Goal: Information Seeking & Learning: Learn about a topic

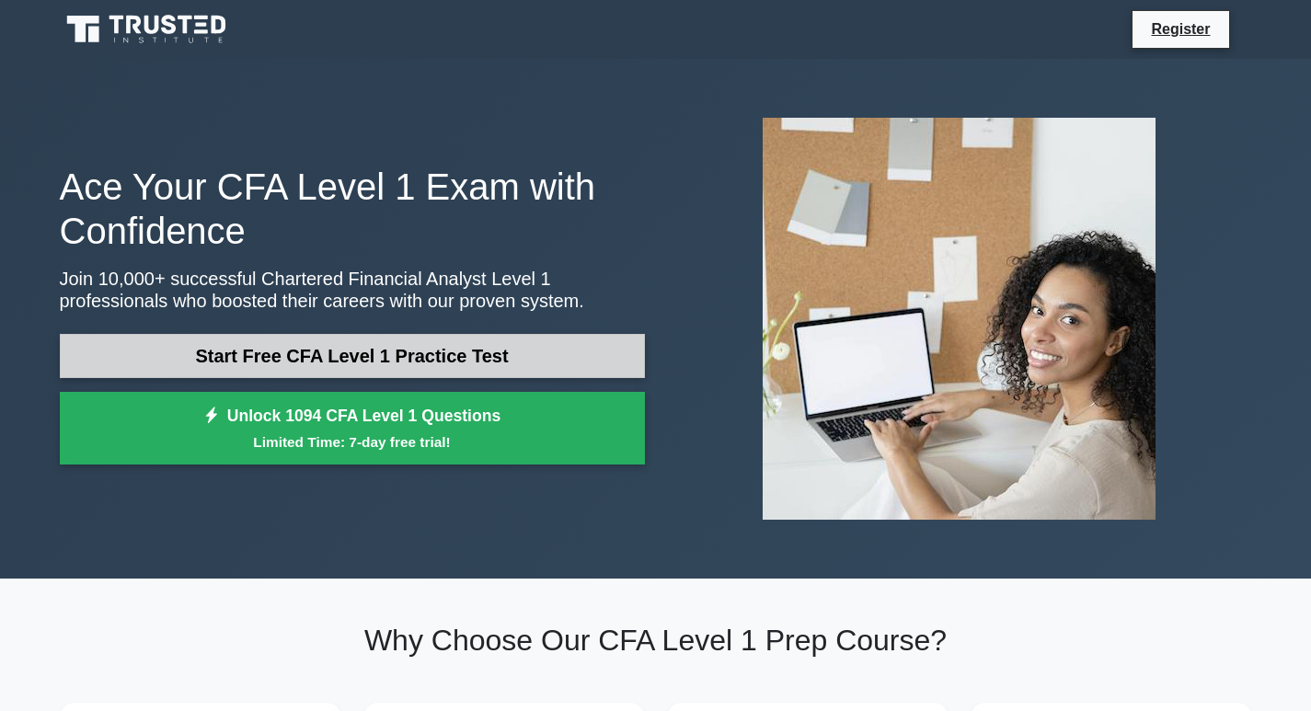
click at [358, 347] on link "Start Free CFA Level 1 Practice Test" at bounding box center [352, 356] width 585 height 44
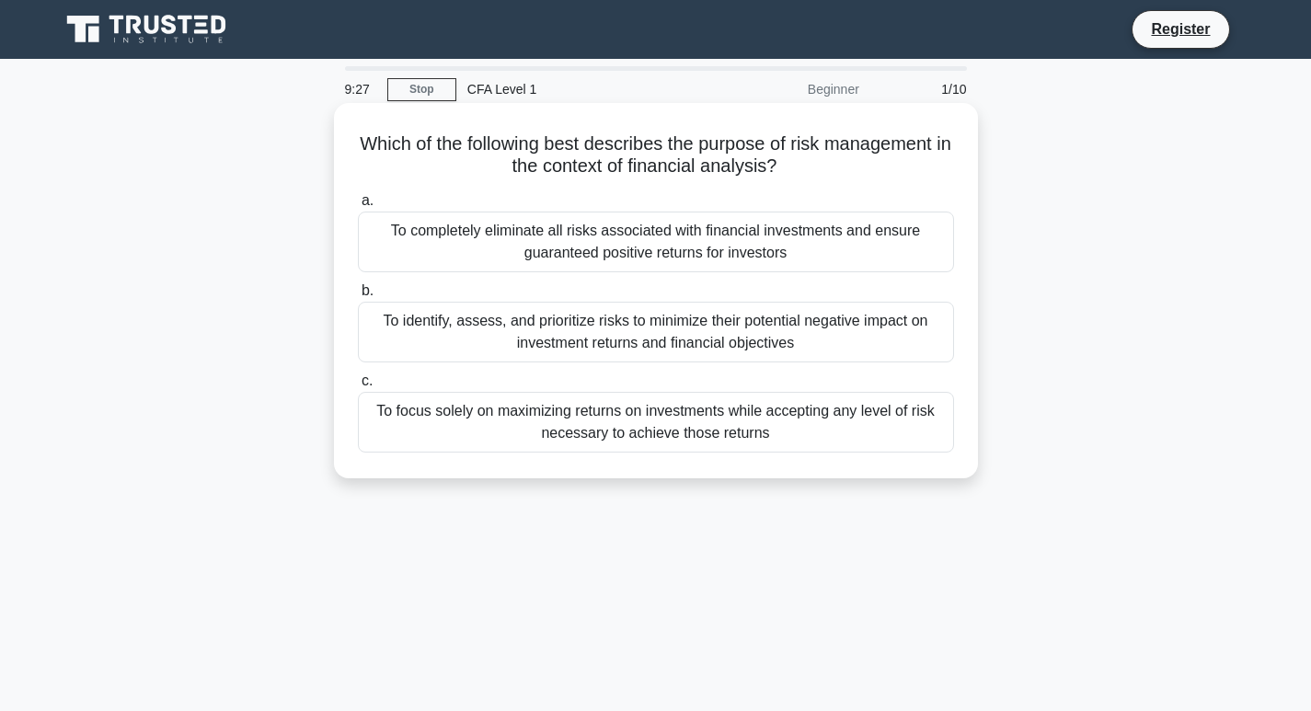
click at [626, 351] on div "To identify, assess, and prioritize risks to minimize their potential negative …" at bounding box center [656, 332] width 596 height 61
click at [358, 297] on input "b. To identify, assess, and prioritize risks to minimize their potential negati…" at bounding box center [358, 291] width 0 height 12
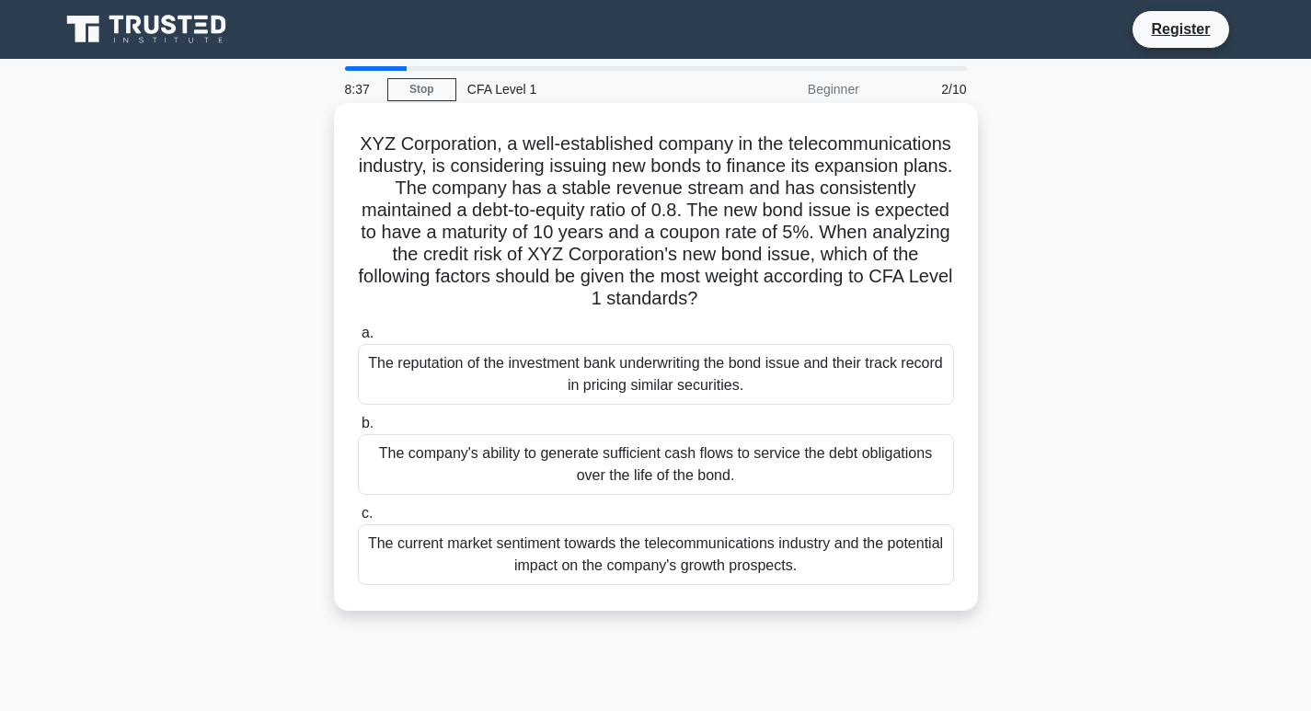
click at [808, 460] on div "The company's ability to generate sufficient cash flows to service the debt obl…" at bounding box center [656, 464] width 596 height 61
click at [358, 430] on input "b. The company's ability to generate sufficient cash flows to service the debt …" at bounding box center [358, 424] width 0 height 12
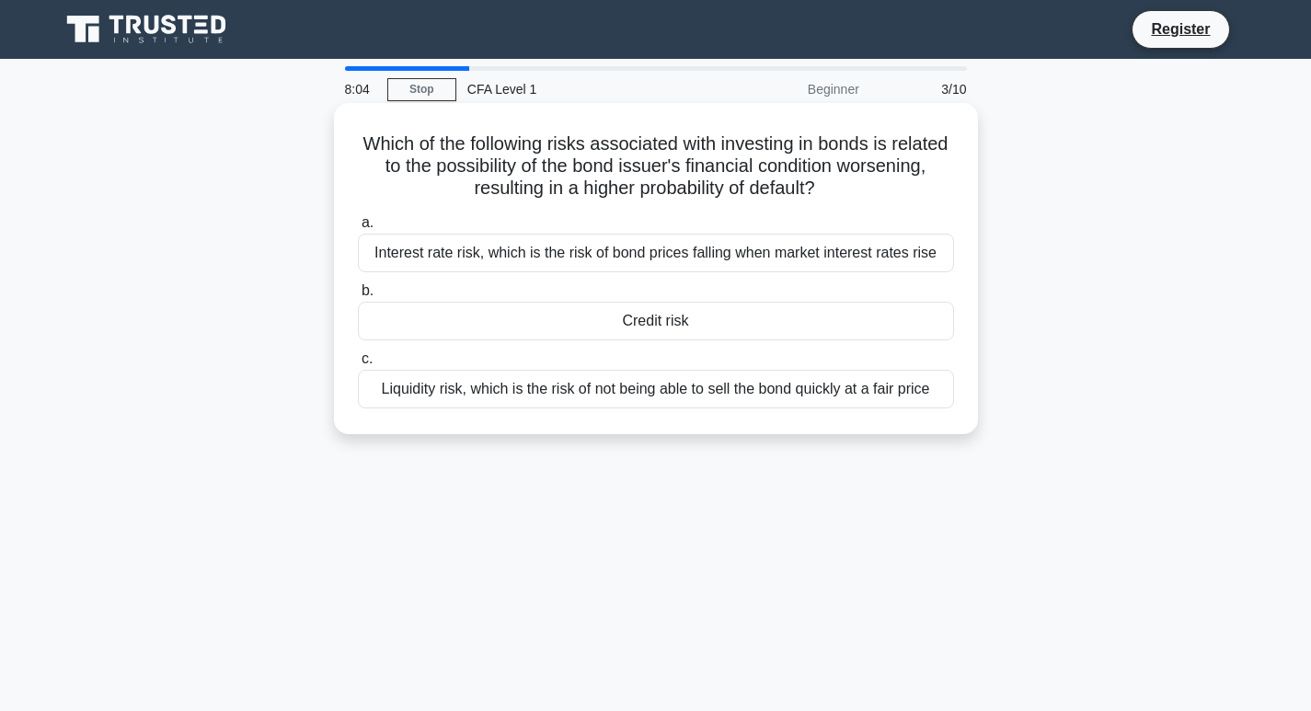
click at [525, 256] on div "Interest rate risk, which is the risk of bond prices falling when market intere…" at bounding box center [656, 253] width 596 height 39
click at [358, 229] on input "a. Interest rate risk, which is the risk of bond prices falling when market int…" at bounding box center [358, 223] width 0 height 12
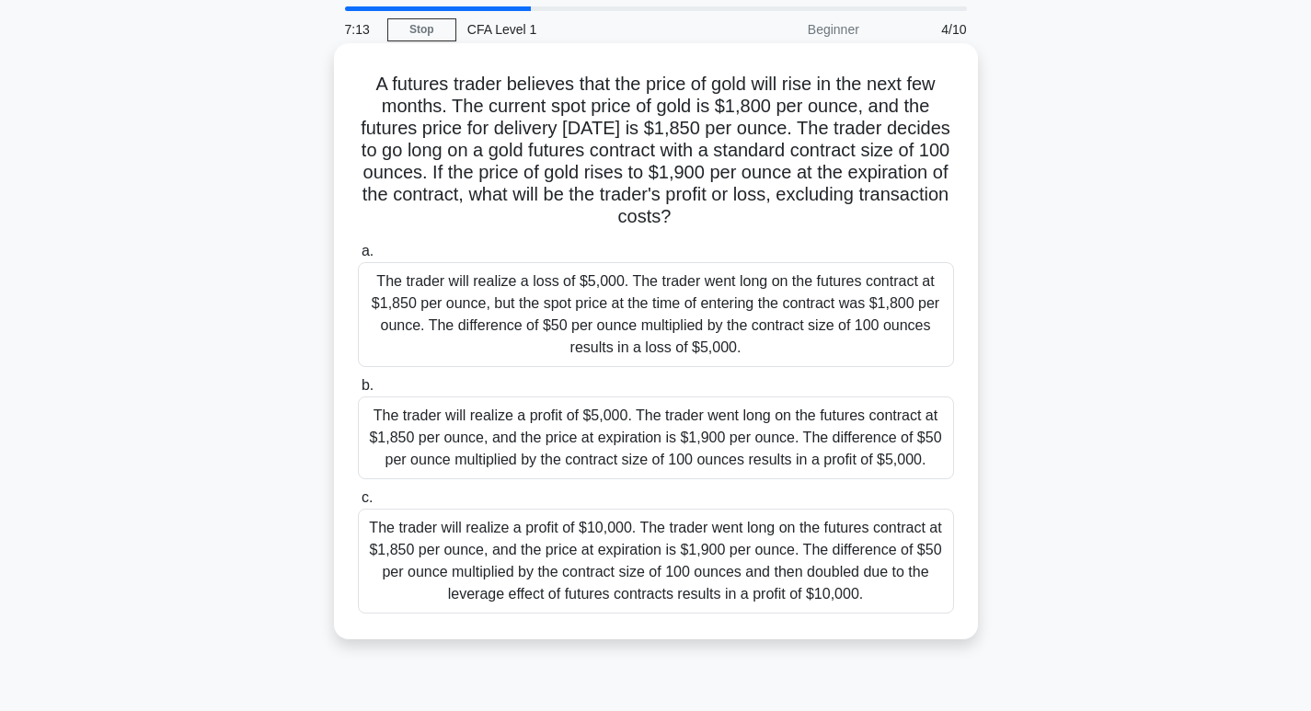
scroll to position [92, 0]
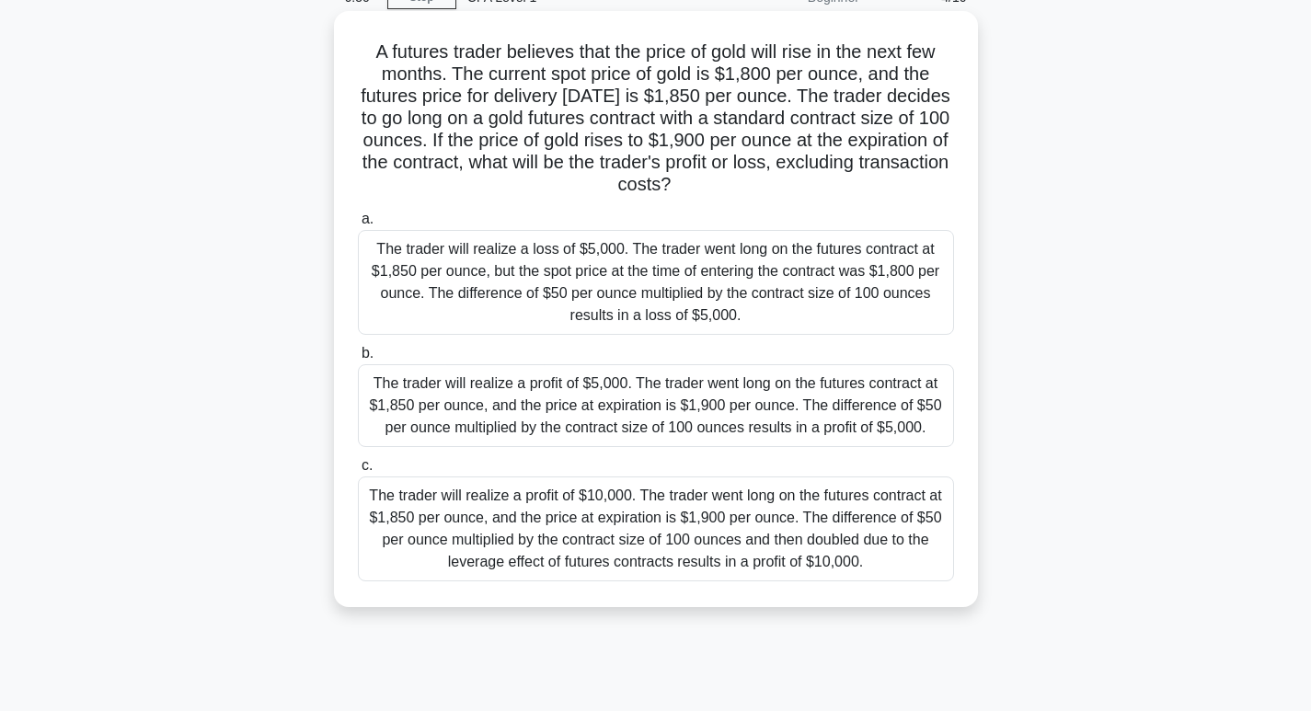
click at [618, 404] on div "The trader will realize a profit of $5,000. The trader went long on the futures…" at bounding box center [656, 405] width 596 height 83
click at [358, 360] on input "b. The trader will realize a profit of $5,000. The trader went long on the futu…" at bounding box center [358, 354] width 0 height 12
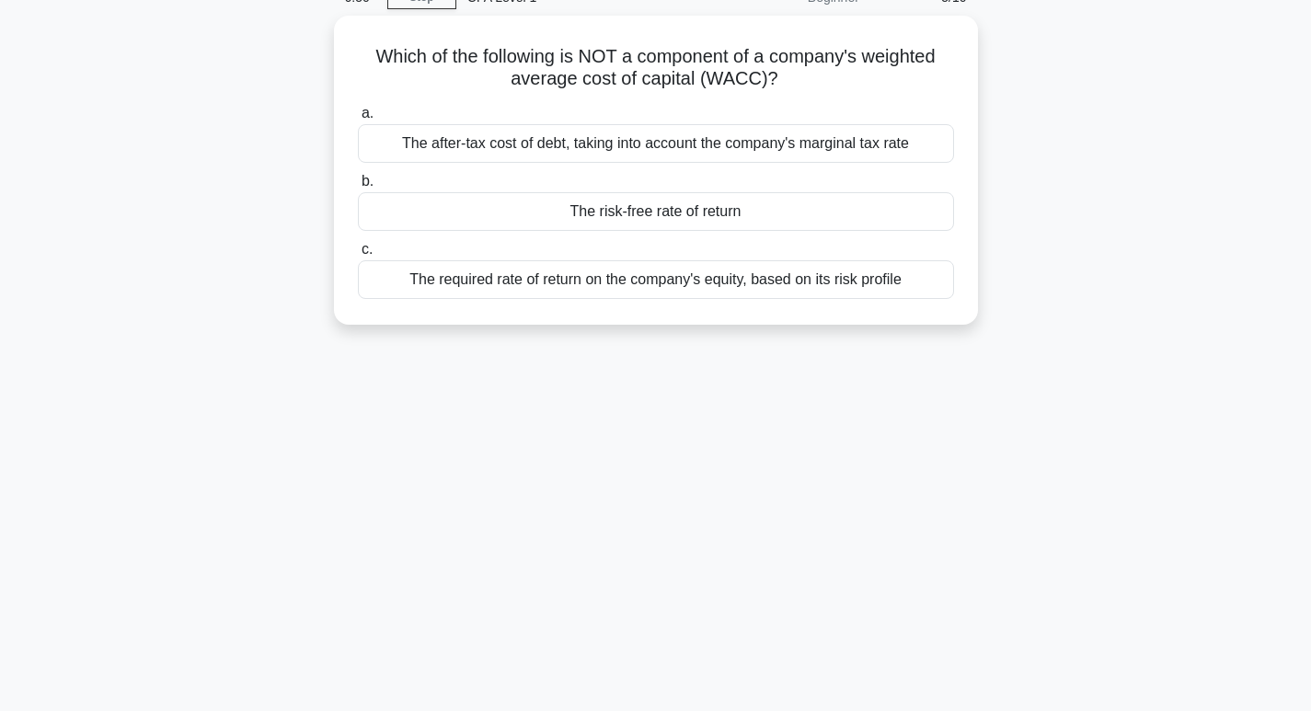
scroll to position [0, 0]
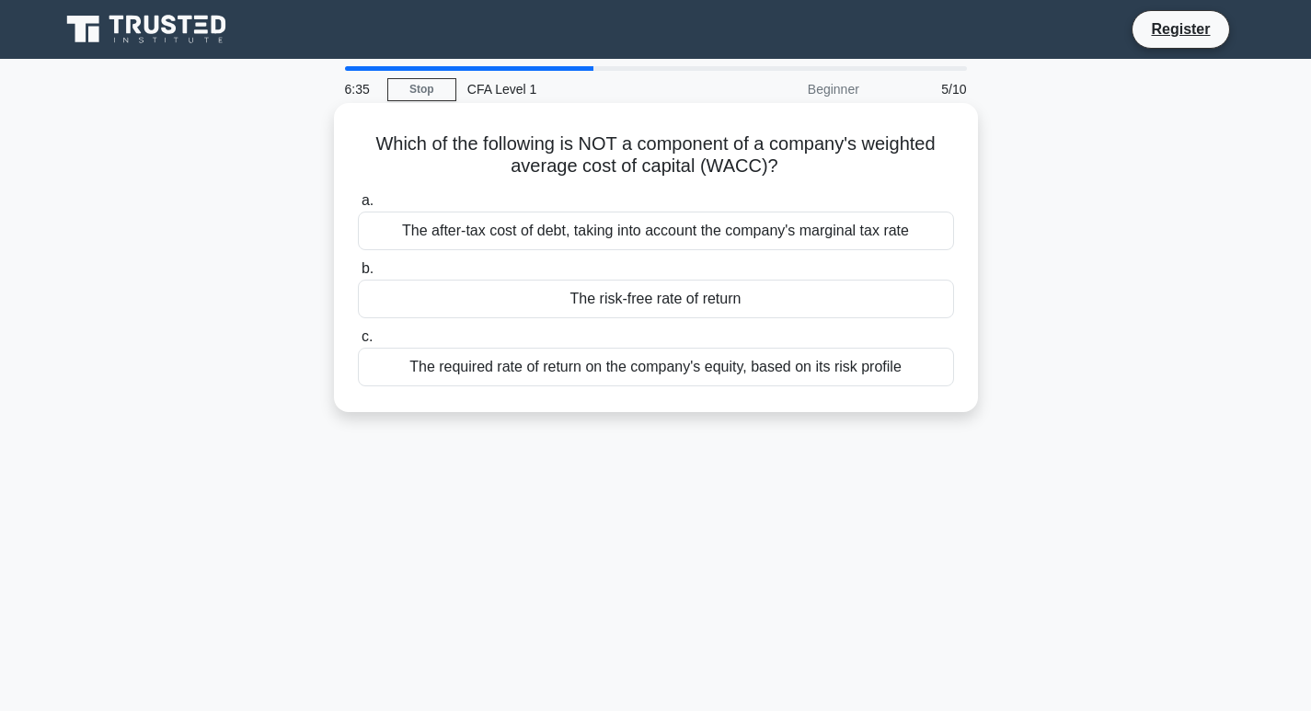
click at [576, 292] on div "The risk-free rate of return" at bounding box center [656, 299] width 596 height 39
click at [358, 275] on input "b. The risk-free rate of return" at bounding box center [358, 269] width 0 height 12
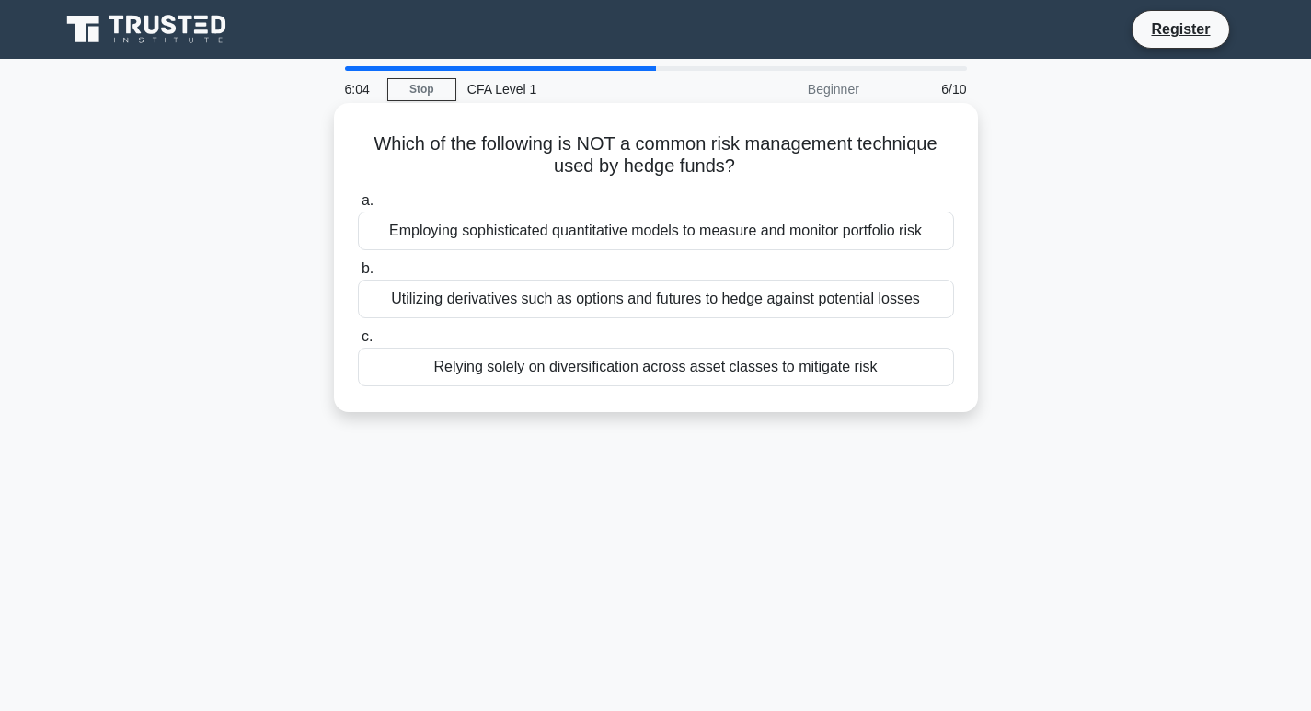
click at [774, 301] on div "Utilizing derivatives such as options and futures to hedge against potential lo…" at bounding box center [656, 299] width 596 height 39
click at [358, 275] on input "b. Utilizing derivatives such as options and futures to hedge against potential…" at bounding box center [358, 269] width 0 height 12
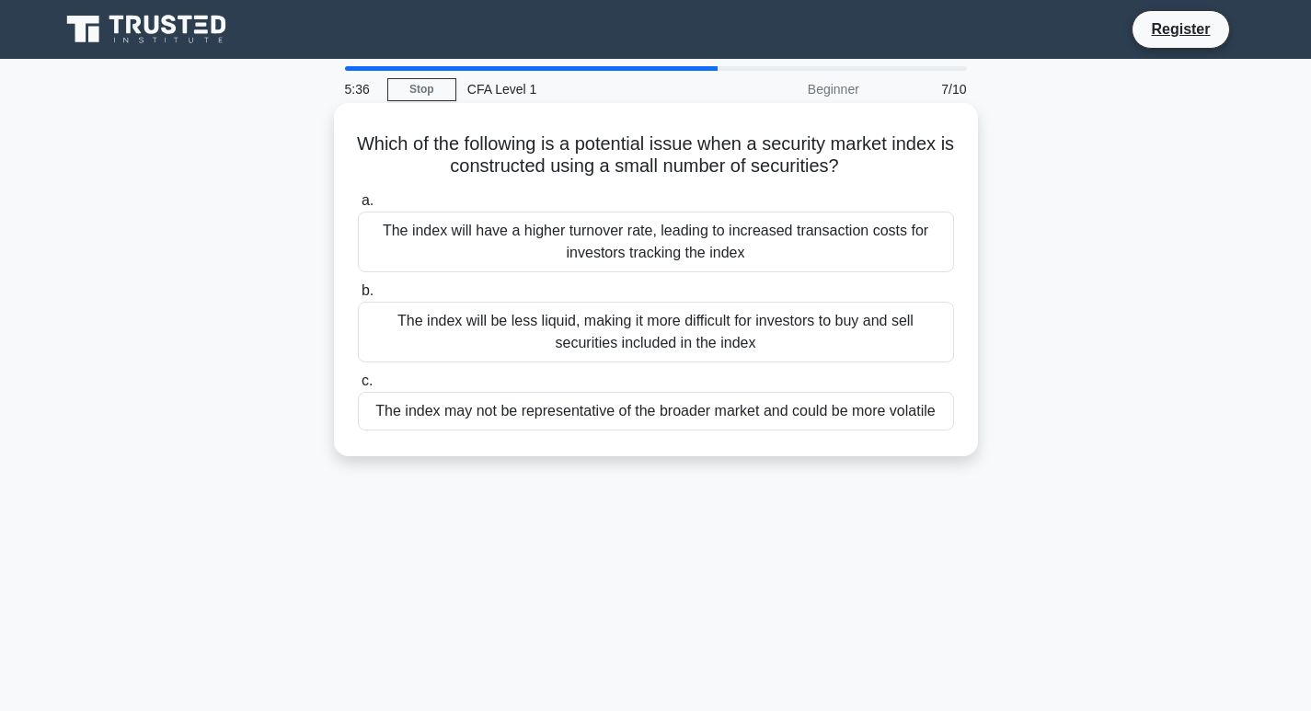
click at [760, 420] on div "The index may not be representative of the broader market and could be more vol…" at bounding box center [656, 411] width 596 height 39
click at [358, 387] on input "c. The index may not be representative of the broader market and could be more …" at bounding box center [358, 381] width 0 height 12
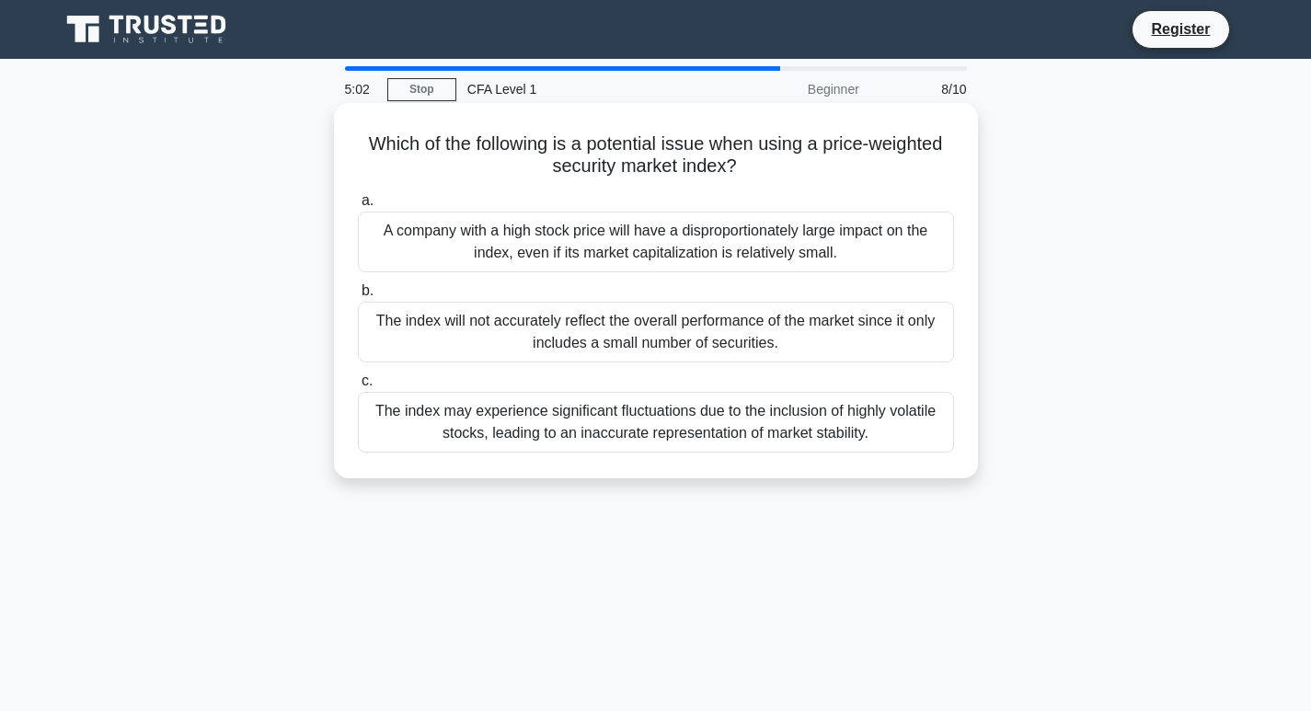
click at [642, 184] on div "Which of the following is a potential issue when using a price-weighted securit…" at bounding box center [655, 290] width 629 height 361
click at [649, 237] on div "A company with a high stock price will have a disproportionately large impact o…" at bounding box center [656, 242] width 596 height 61
click at [358, 207] on input "a. A company with a high stock price will have a disproportionately large impac…" at bounding box center [358, 201] width 0 height 12
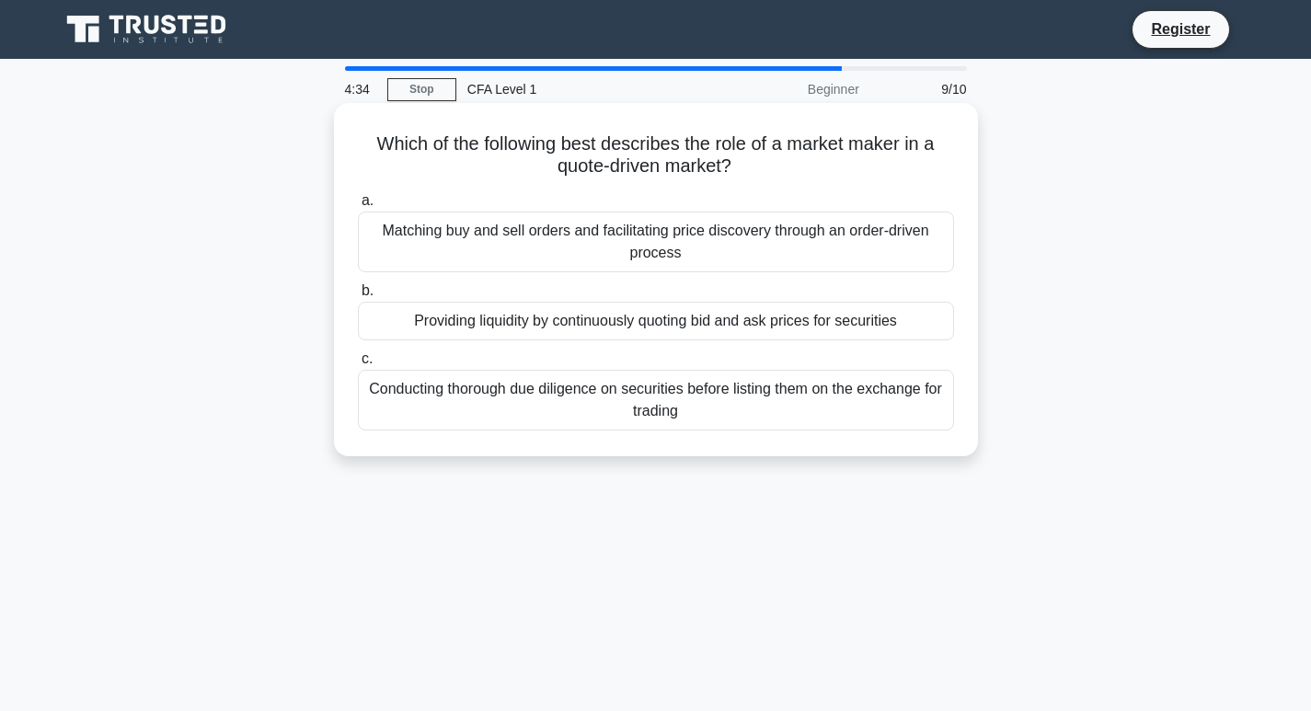
click at [605, 408] on div "Conducting thorough due diligence on securities before listing them on the exch…" at bounding box center [656, 400] width 596 height 61
click at [358, 365] on input "c. Conducting thorough due diligence on securities before listing them on the e…" at bounding box center [358, 359] width 0 height 12
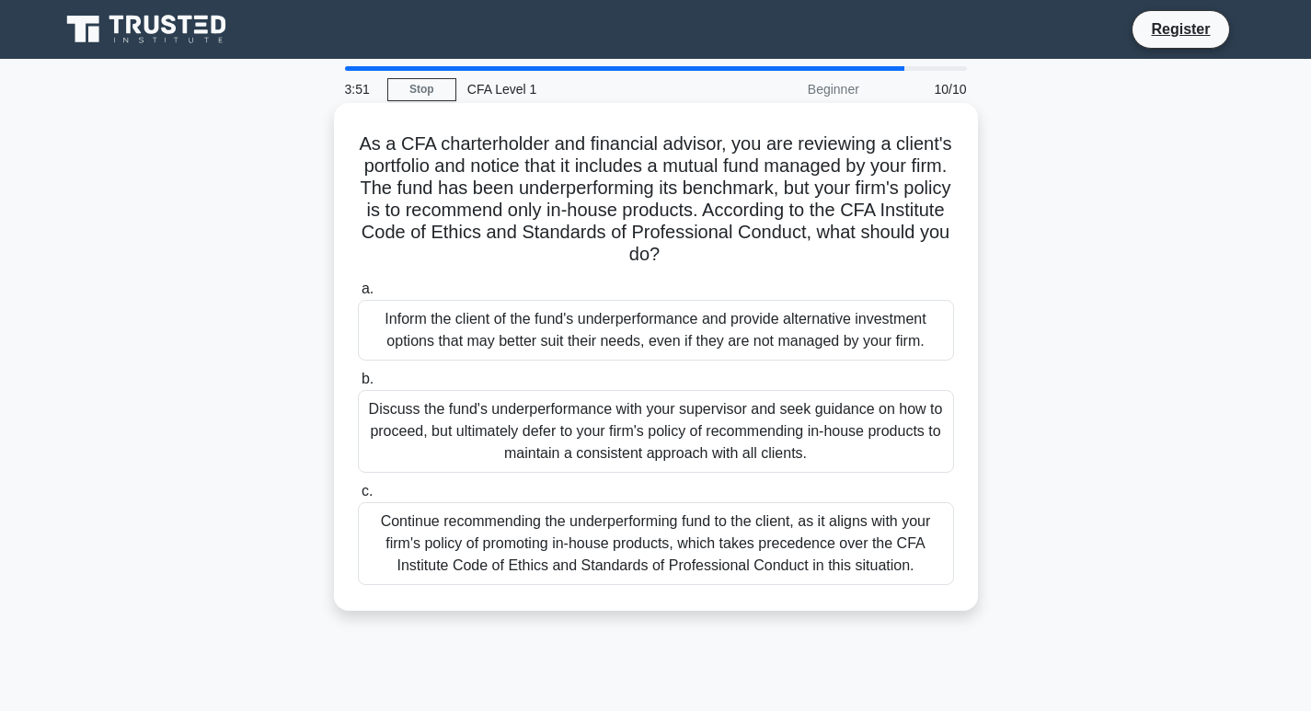
click at [601, 412] on div "Discuss the fund's underperformance with your supervisor and seek guidance on h…" at bounding box center [656, 431] width 596 height 83
click at [358, 385] on input "b. Discuss the fund's underperformance with your supervisor and seek guidance o…" at bounding box center [358, 380] width 0 height 12
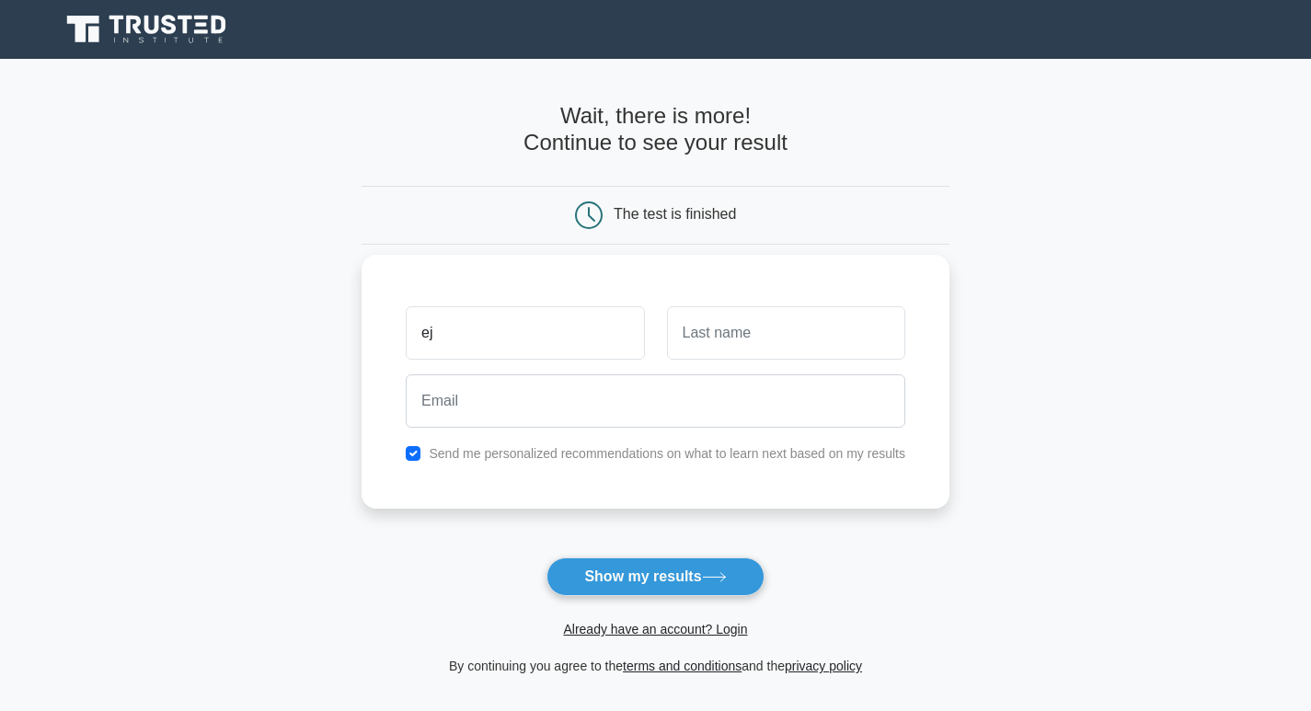
type input "ej"
click at [743, 363] on div at bounding box center [786, 333] width 260 height 68
click at [752, 354] on input "text" at bounding box center [786, 332] width 238 height 53
type input "stef"
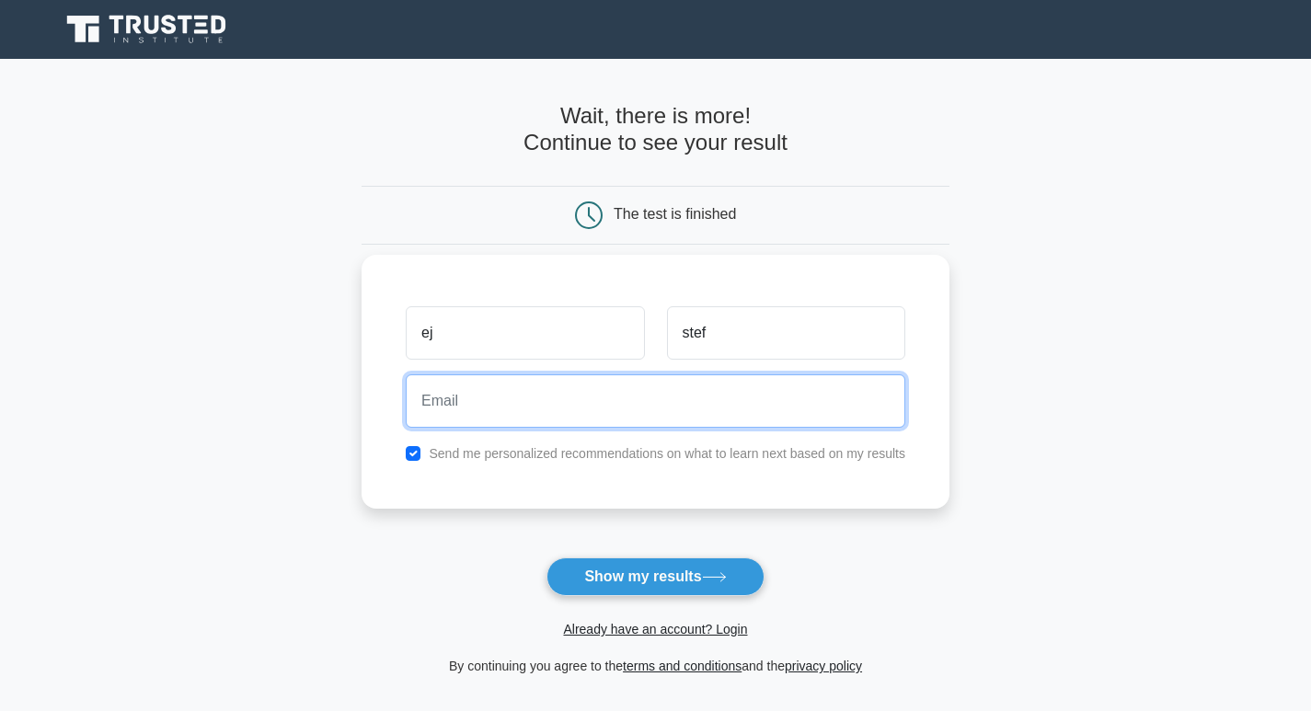
click at [459, 401] on input "email" at bounding box center [656, 400] width 500 height 53
type input "ejthepolishguy@gmail.com"
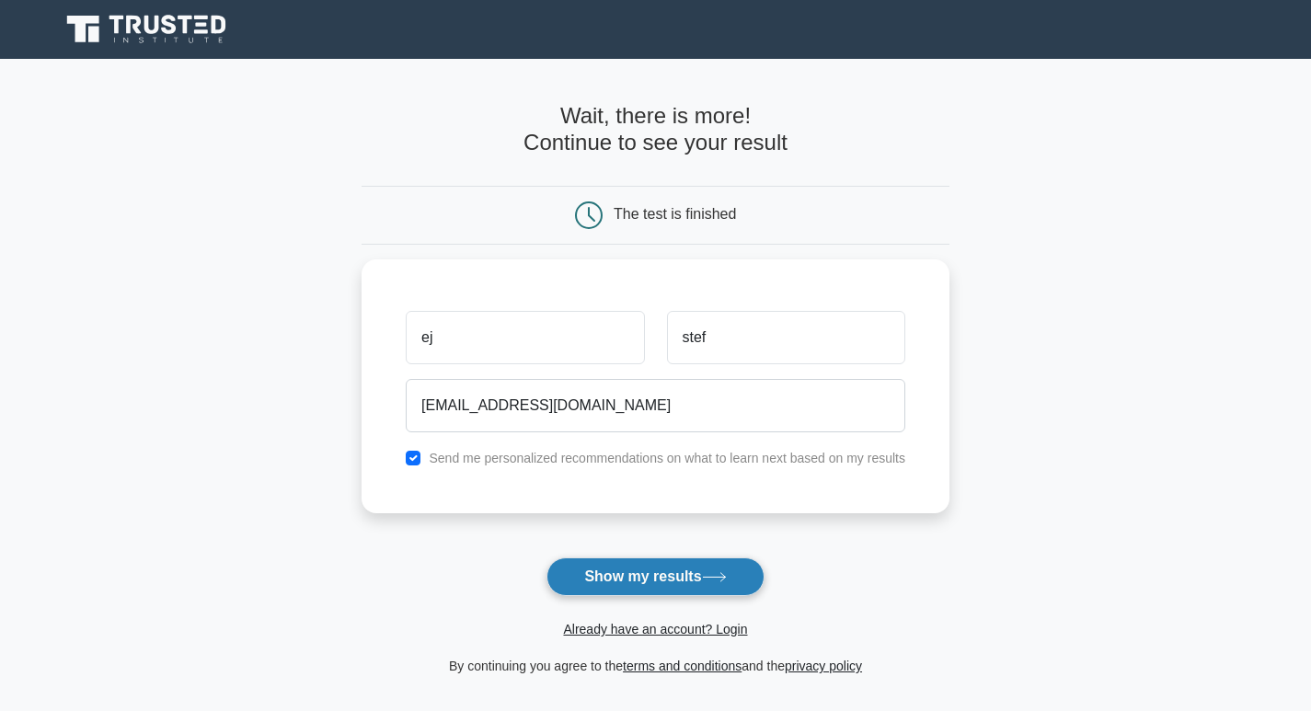
click at [641, 580] on button "Show my results" at bounding box center [654, 576] width 217 height 39
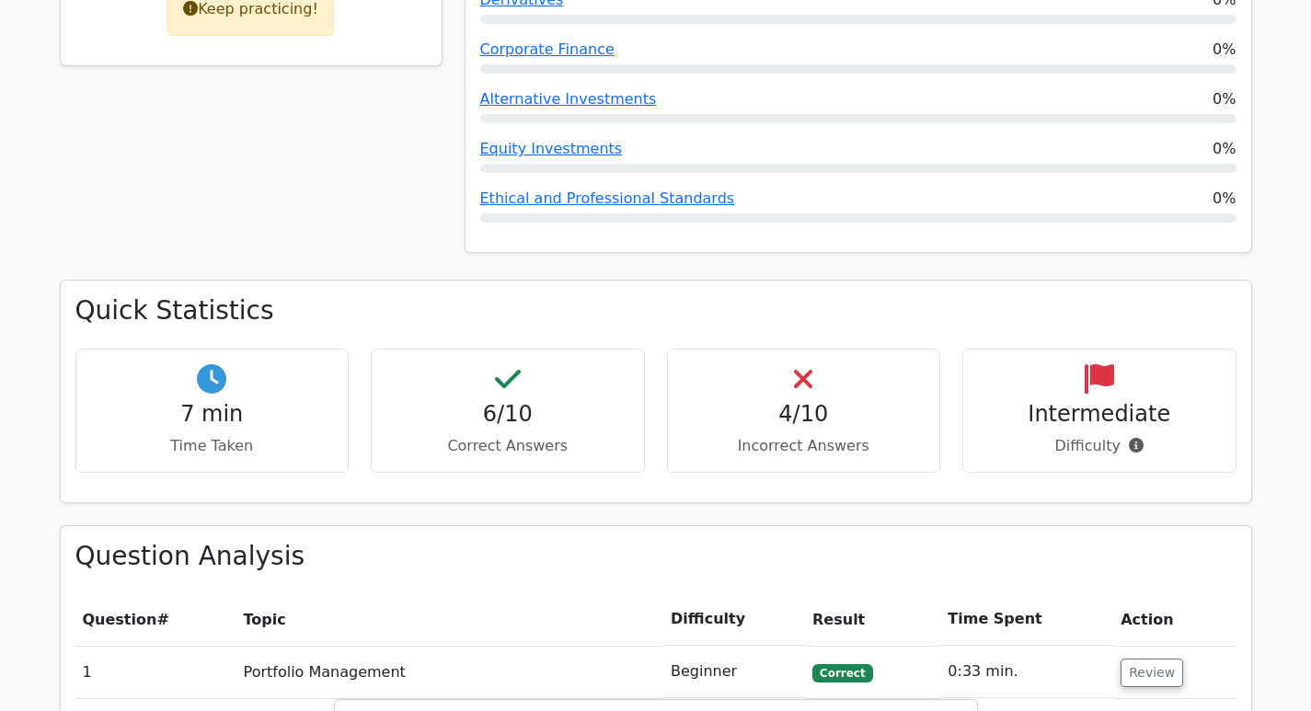
scroll to position [1012, 0]
